Goal: Information Seeking & Learning: Learn about a topic

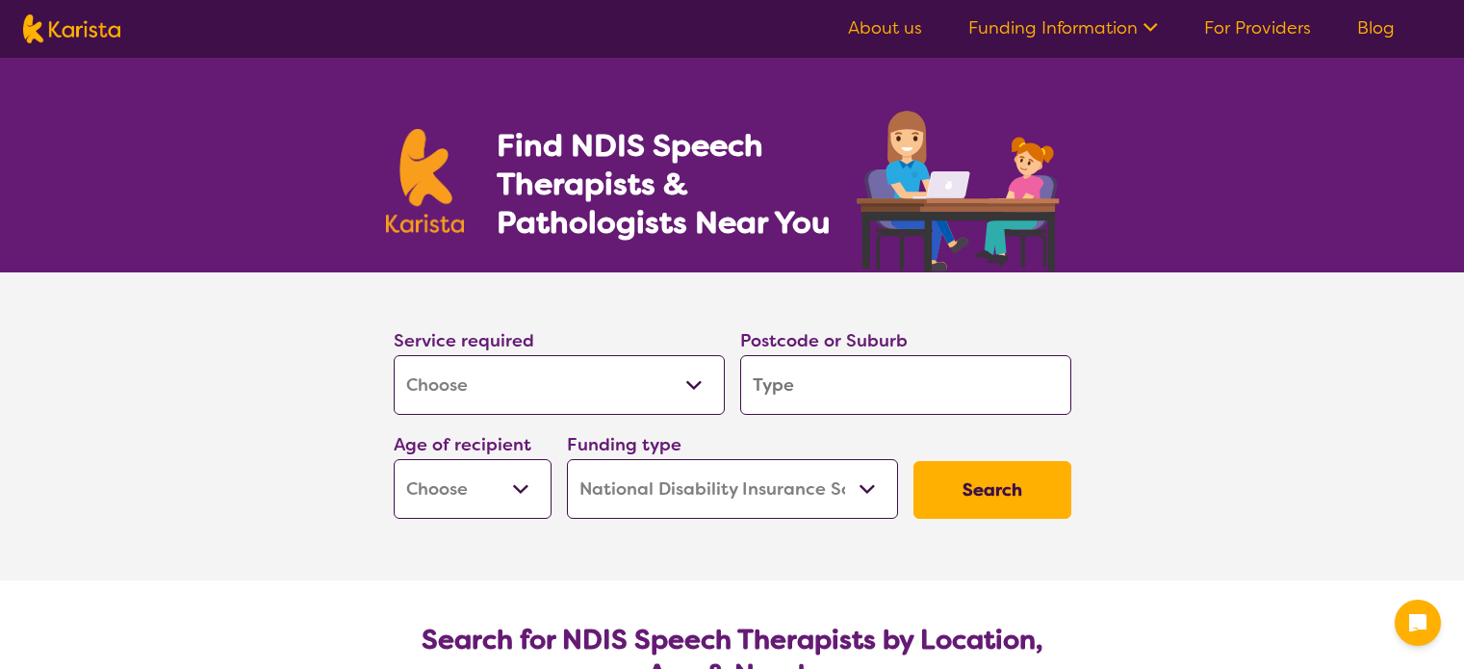
select select "[MEDICAL_DATA]"
select select "NDIS"
select select "[MEDICAL_DATA]"
select select "NDIS"
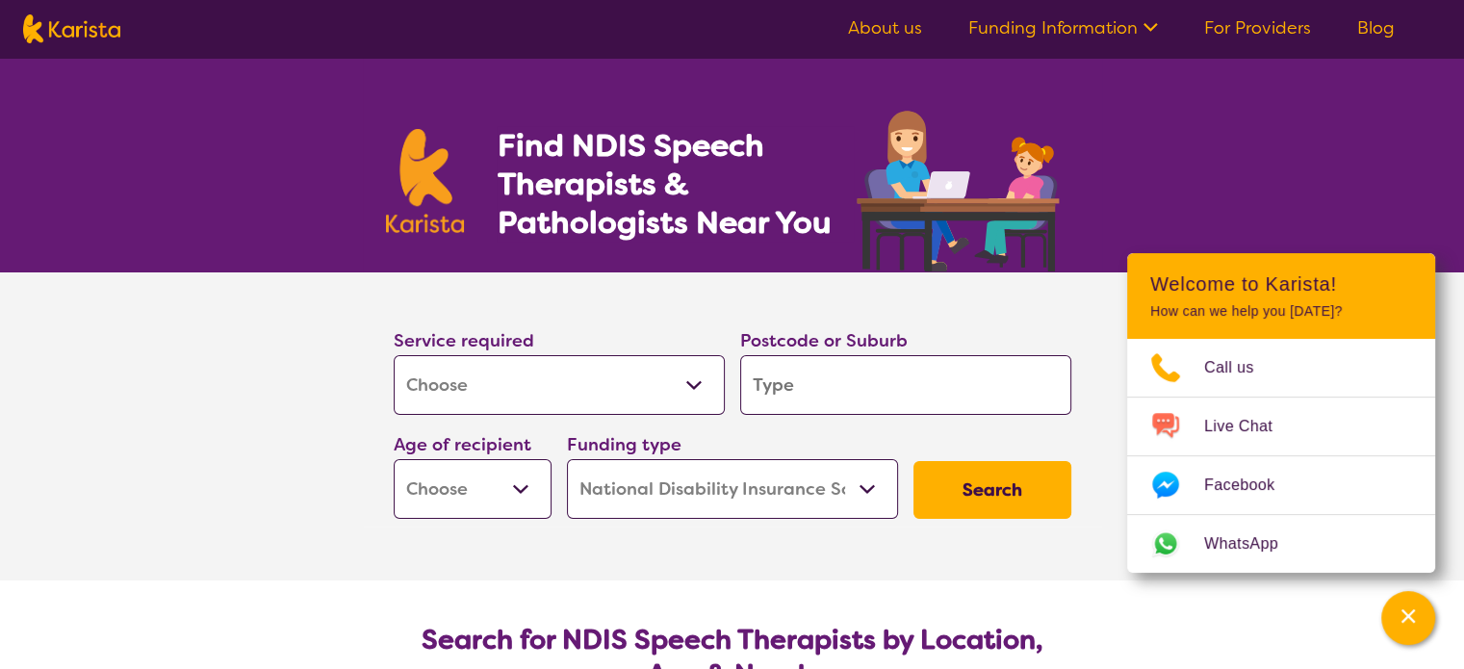
click at [896, 26] on link "About us" at bounding box center [885, 27] width 74 height 23
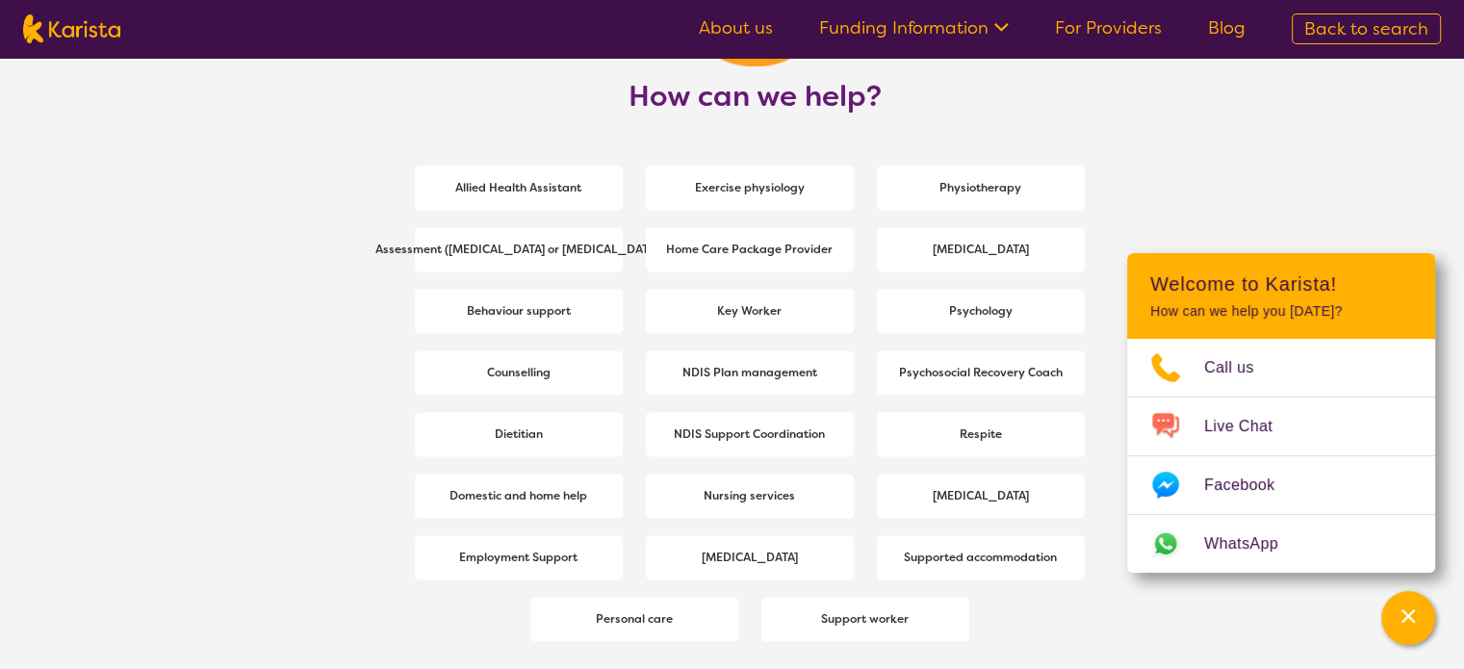
scroll to position [2599, 0]
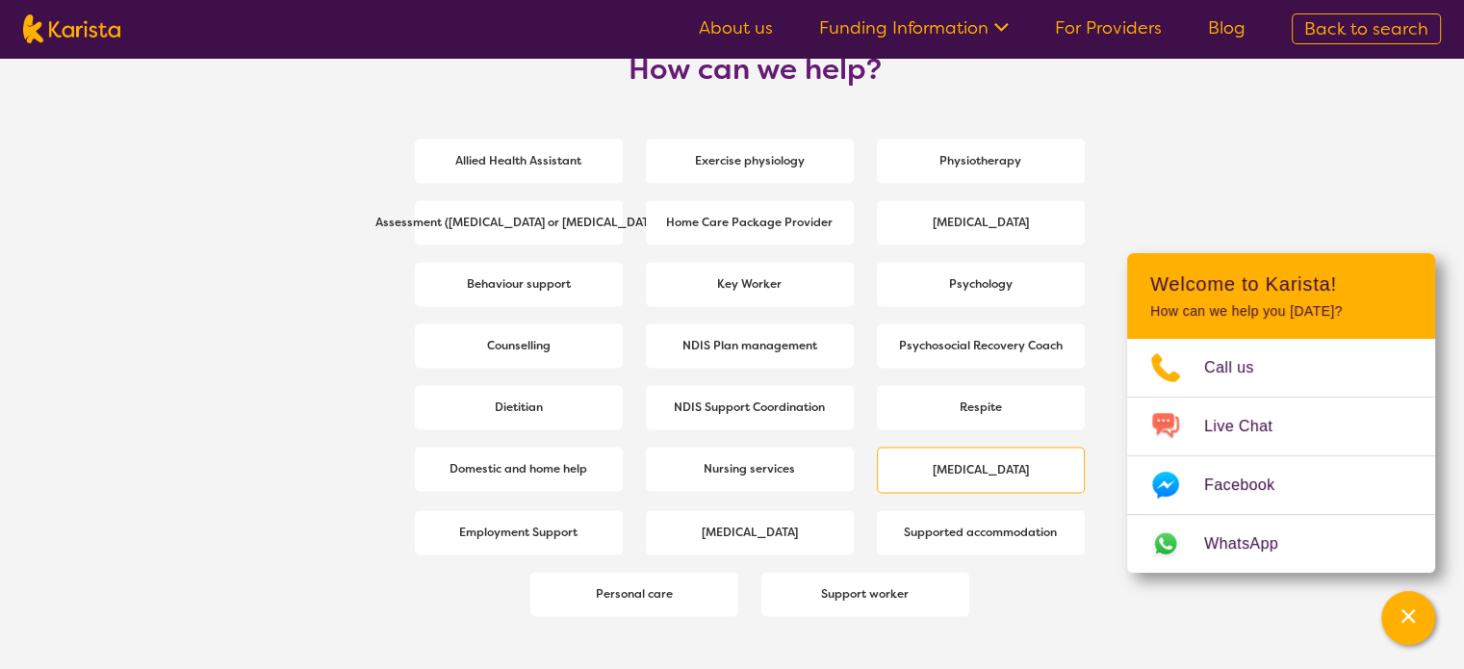
click at [954, 474] on b "[MEDICAL_DATA]" at bounding box center [981, 469] width 96 height 15
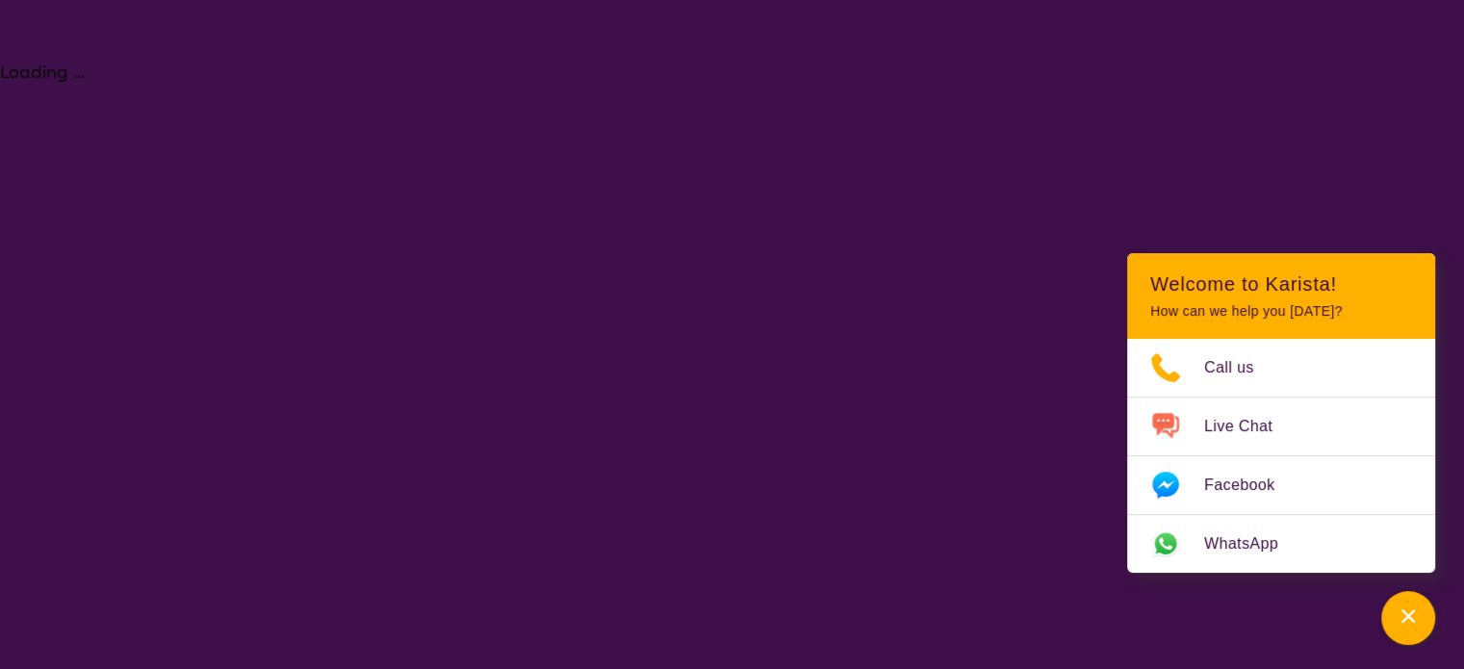
select select "[MEDICAL_DATA]"
select select "NDIS"
select select "[MEDICAL_DATA]"
select select "NDIS"
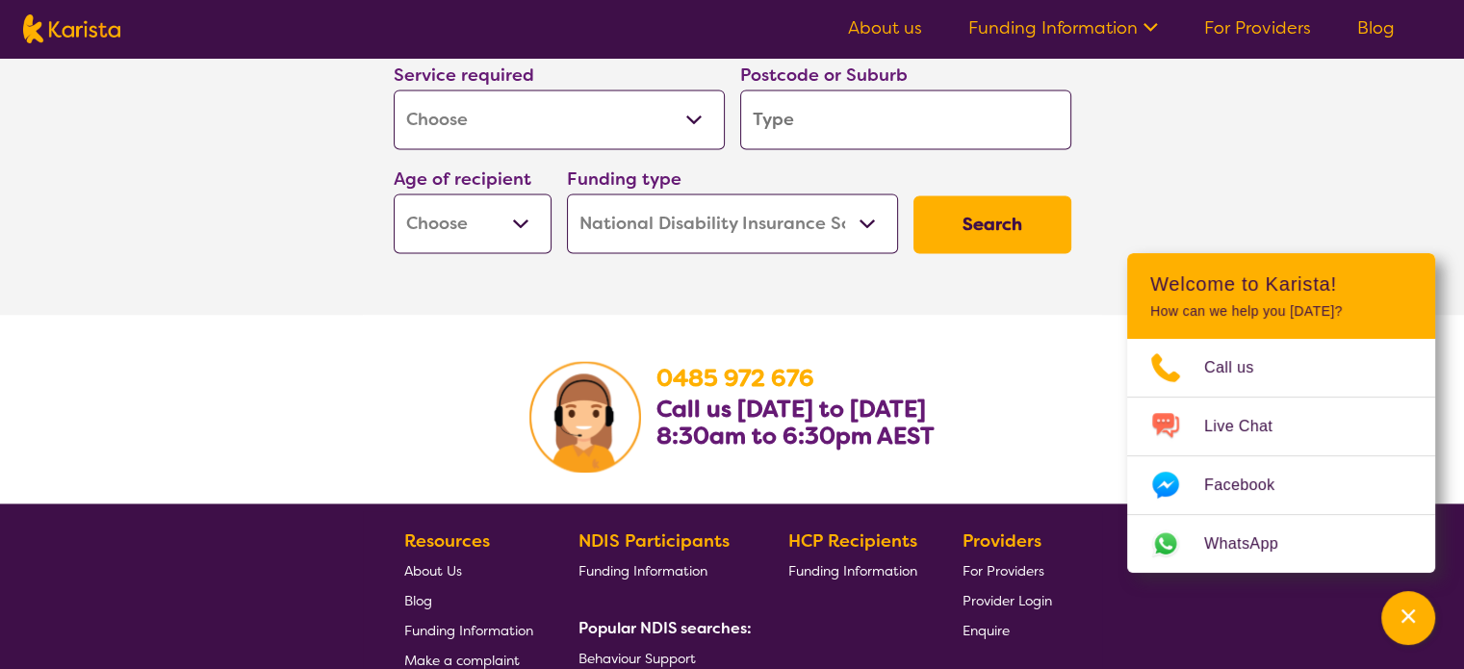
scroll to position [3080, 0]
